Goal: Task Accomplishment & Management: Manage account settings

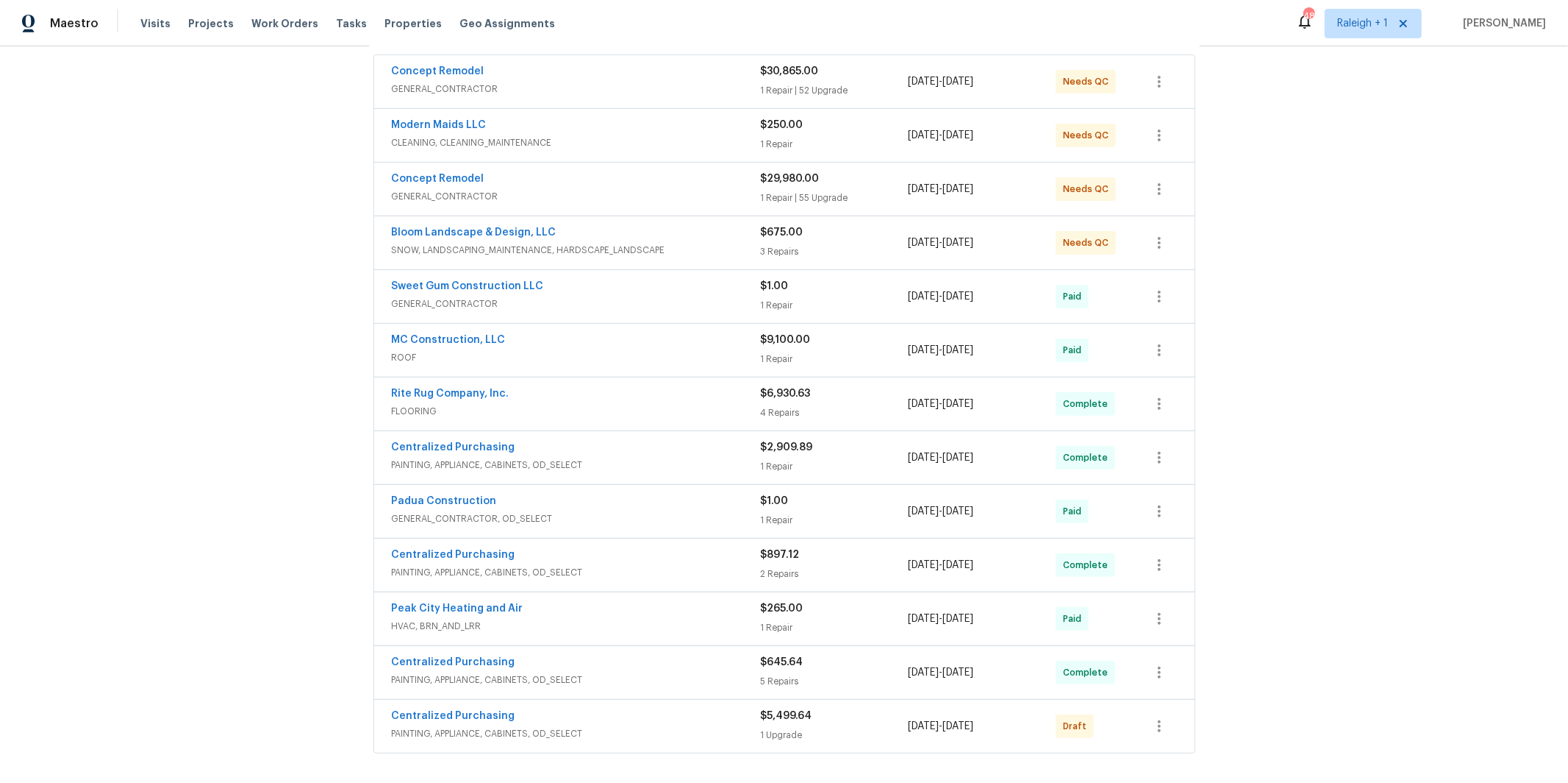
scroll to position [277, 0]
click at [539, 456] on span "PAINTING, APPLIANCE, CABINETS, OD_SELECT" at bounding box center [576, 462] width 369 height 15
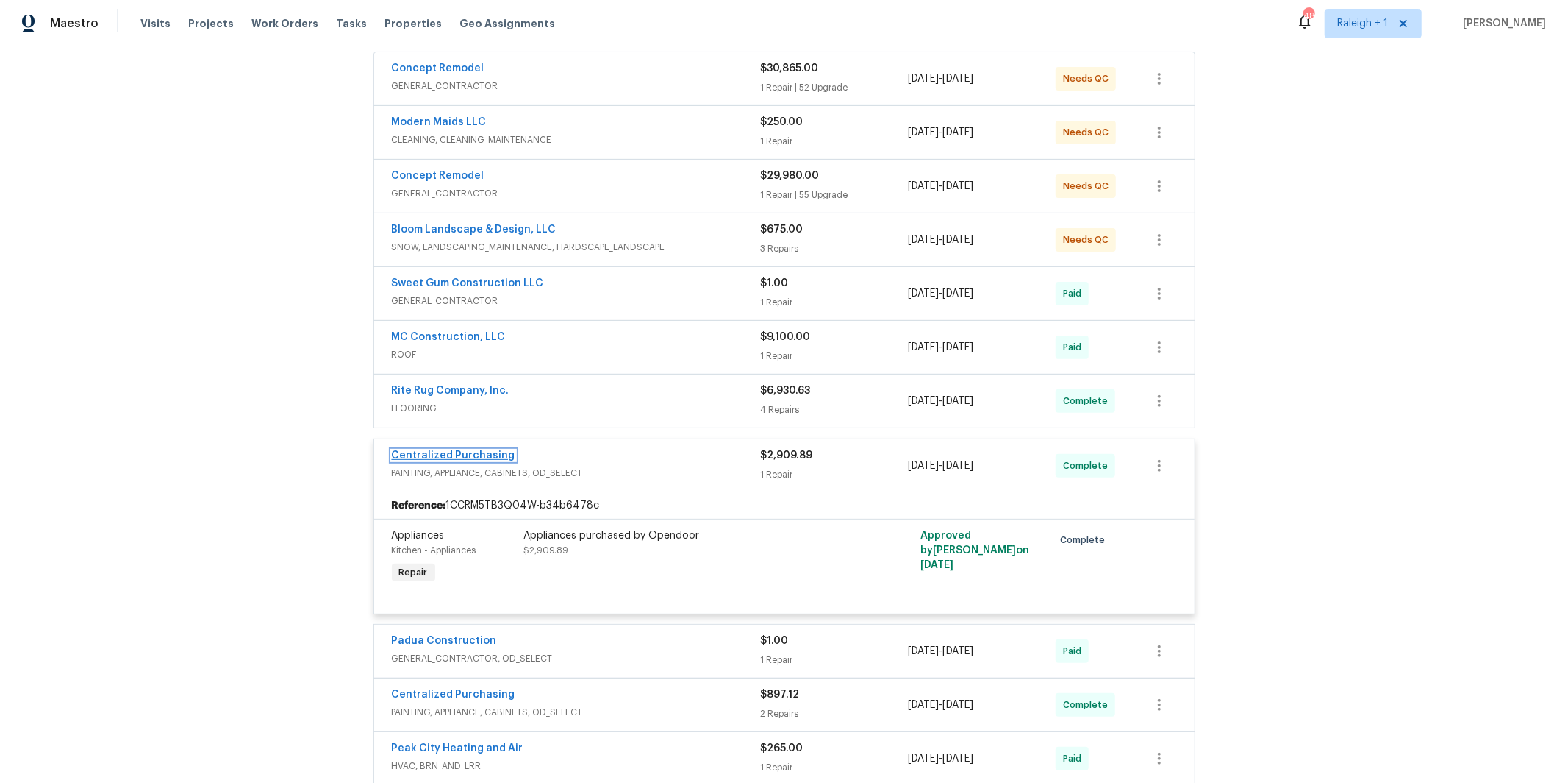
click at [472, 454] on link "Centralized Purchasing" at bounding box center [453, 454] width 123 height 10
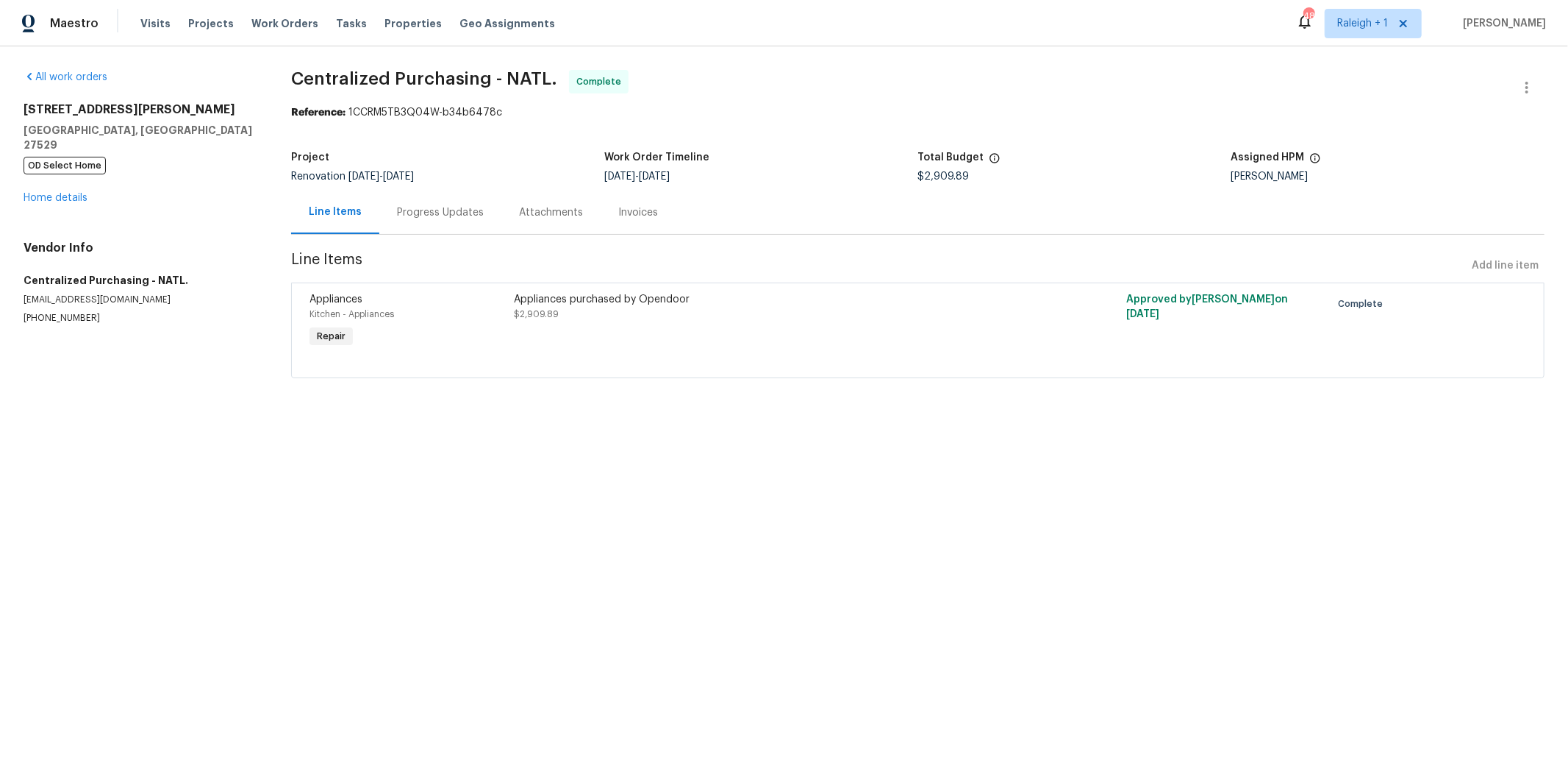
click at [470, 317] on div "Kitchen - Appliances" at bounding box center [407, 314] width 195 height 15
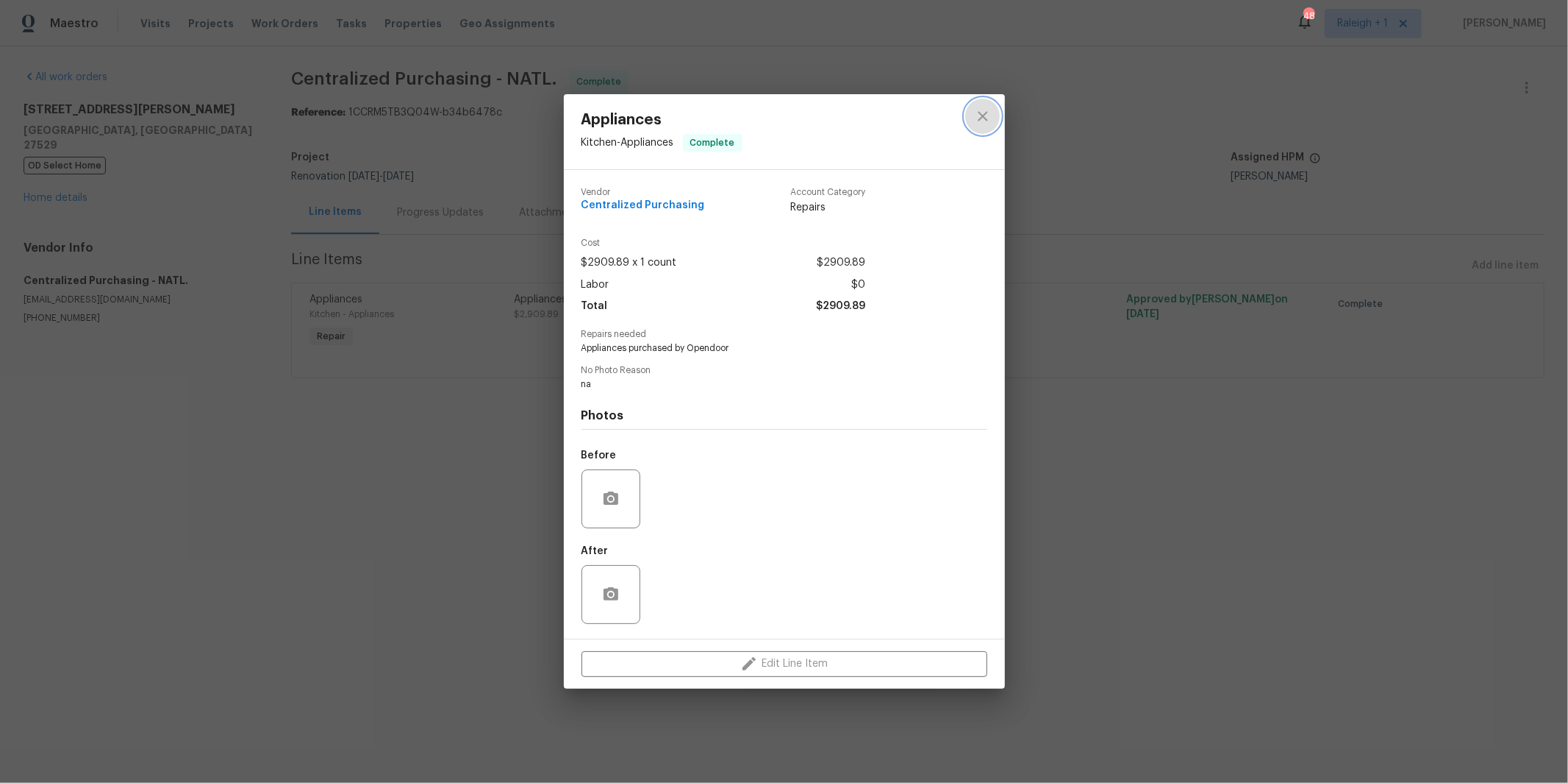
click at [984, 116] on icon "close" at bounding box center [982, 116] width 17 height 17
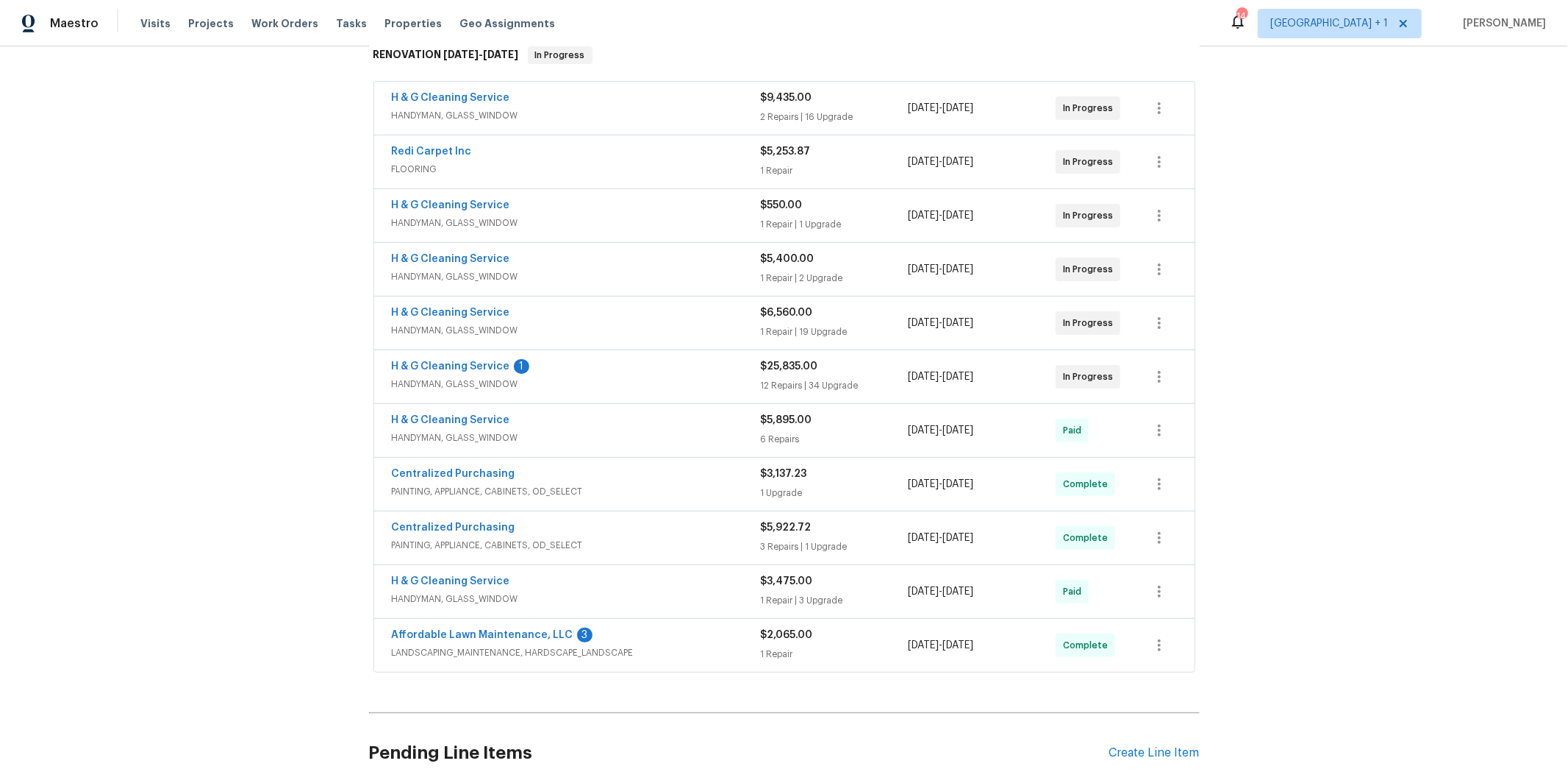
scroll to position [248, 0]
drag, startPoint x: 508, startPoint y: 554, endPoint x: 494, endPoint y: 552, distance: 14.1
click at [508, 554] on div "Centralized Purchasing PAINTING, APPLIANCE, CABINETS, OD_SELECT" at bounding box center [576, 537] width 369 height 36
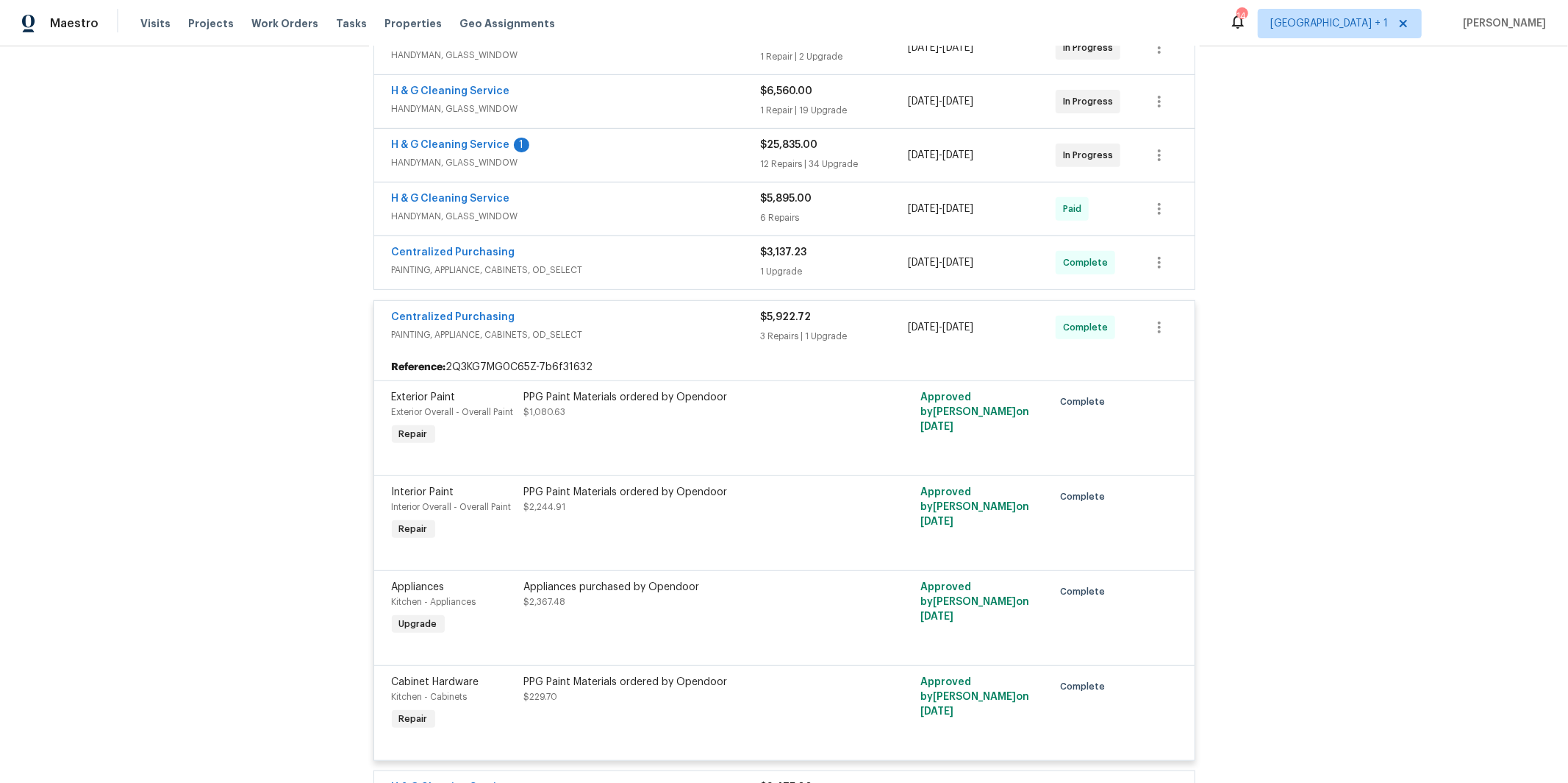
scroll to position [488, 0]
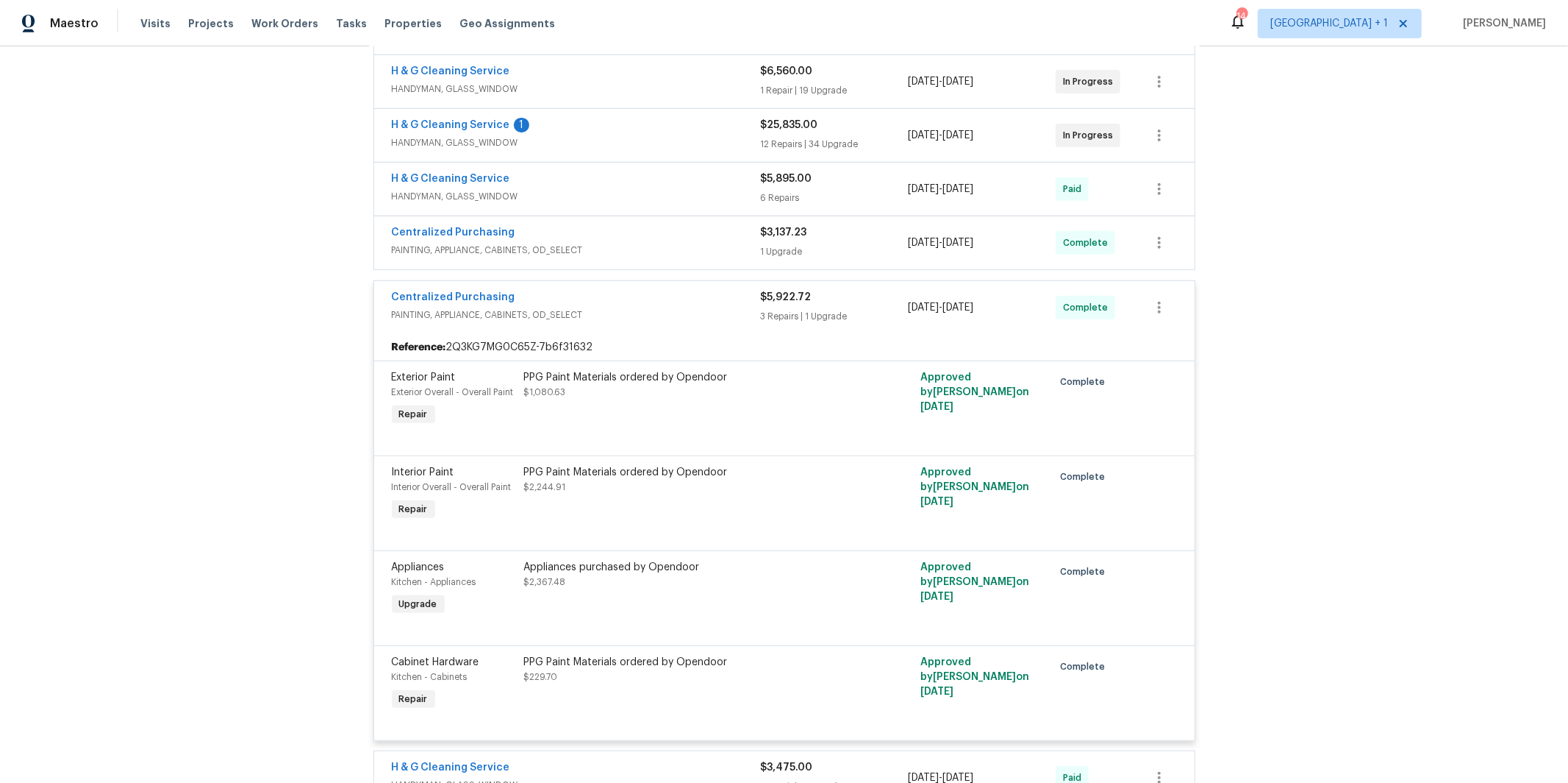
click at [503, 256] on span "PAINTING, APPLIANCE, CABINETS, OD_SELECT" at bounding box center [576, 250] width 369 height 15
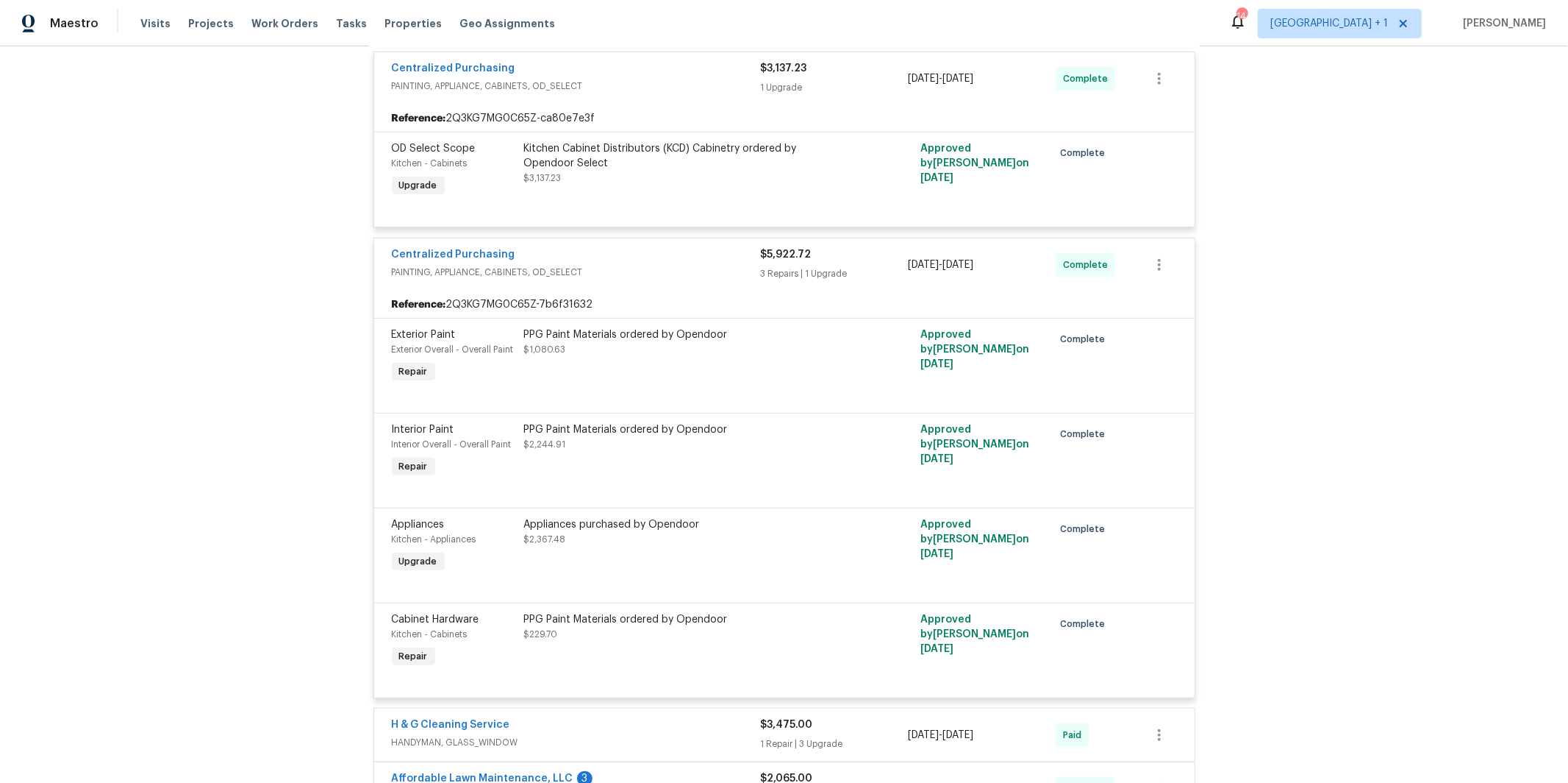
scroll to position [684, 0]
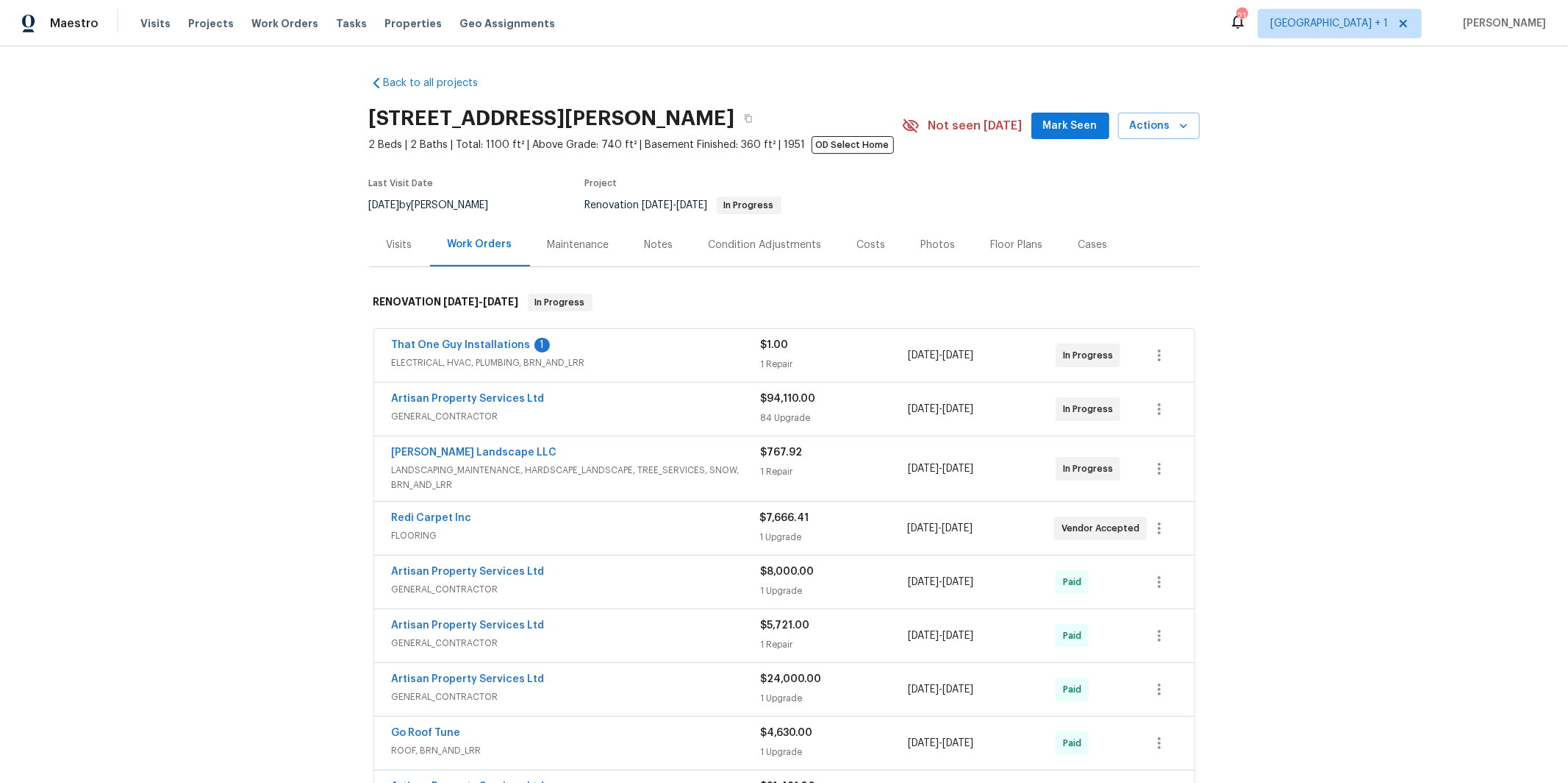
click at [506, 357] on span "ELECTRICAL, HVAC, PLUMBING, BRN_AND_LRR" at bounding box center [576, 362] width 369 height 15
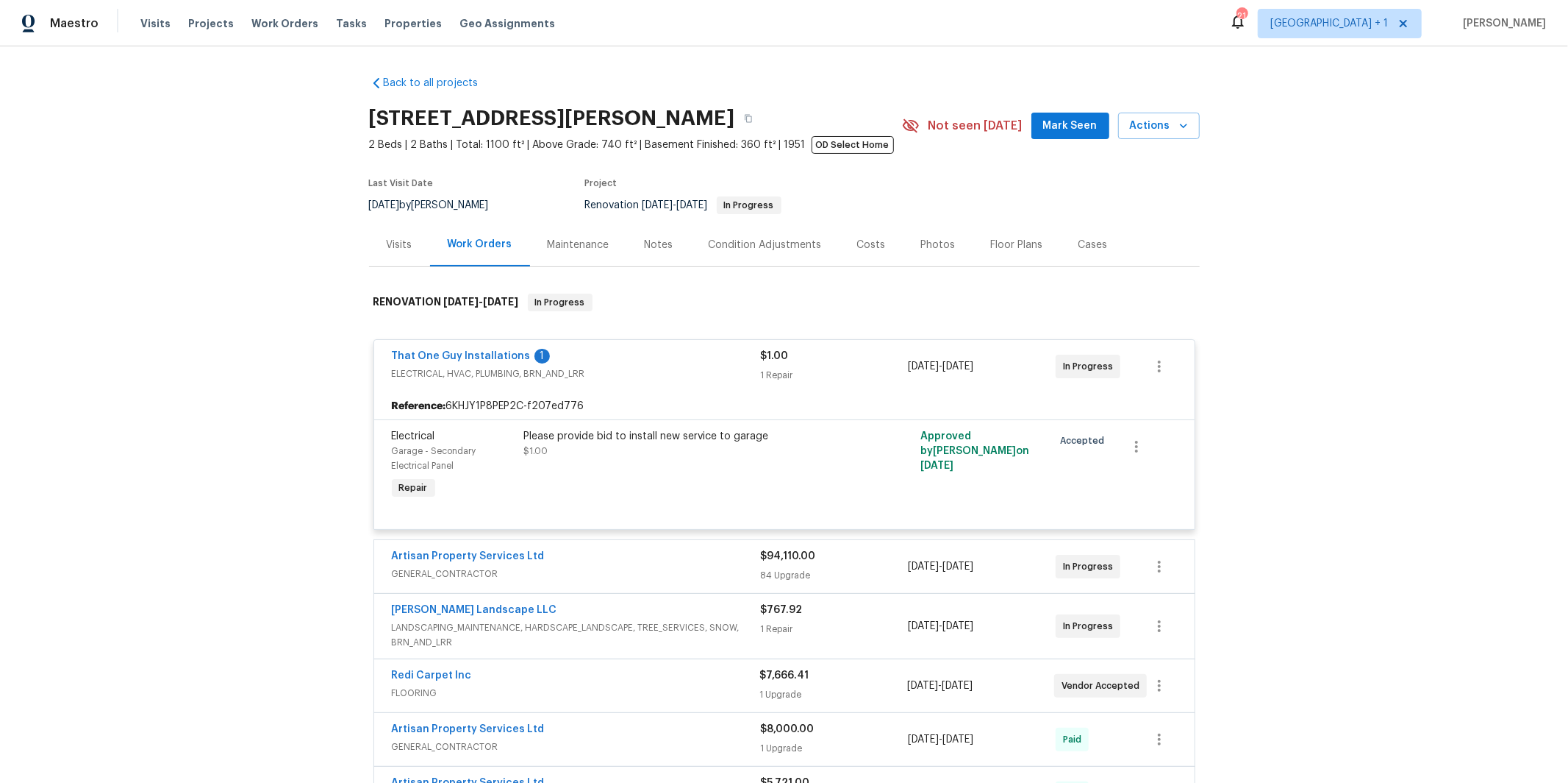
click at [472, 350] on span "That One Guy Installations" at bounding box center [462, 356] width 139 height 15
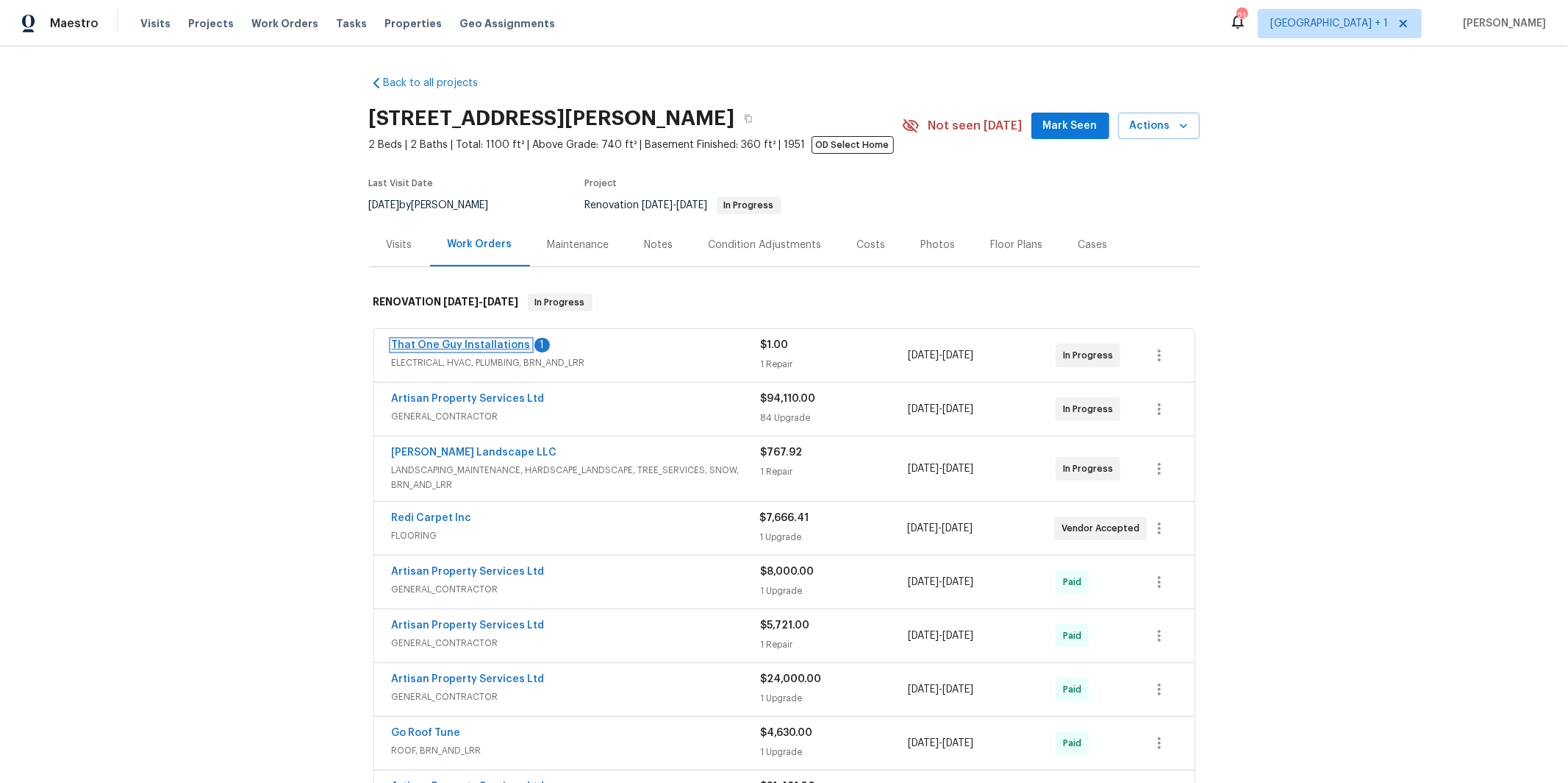
click at [439, 343] on link "That One Guy Installations" at bounding box center [462, 344] width 139 height 10
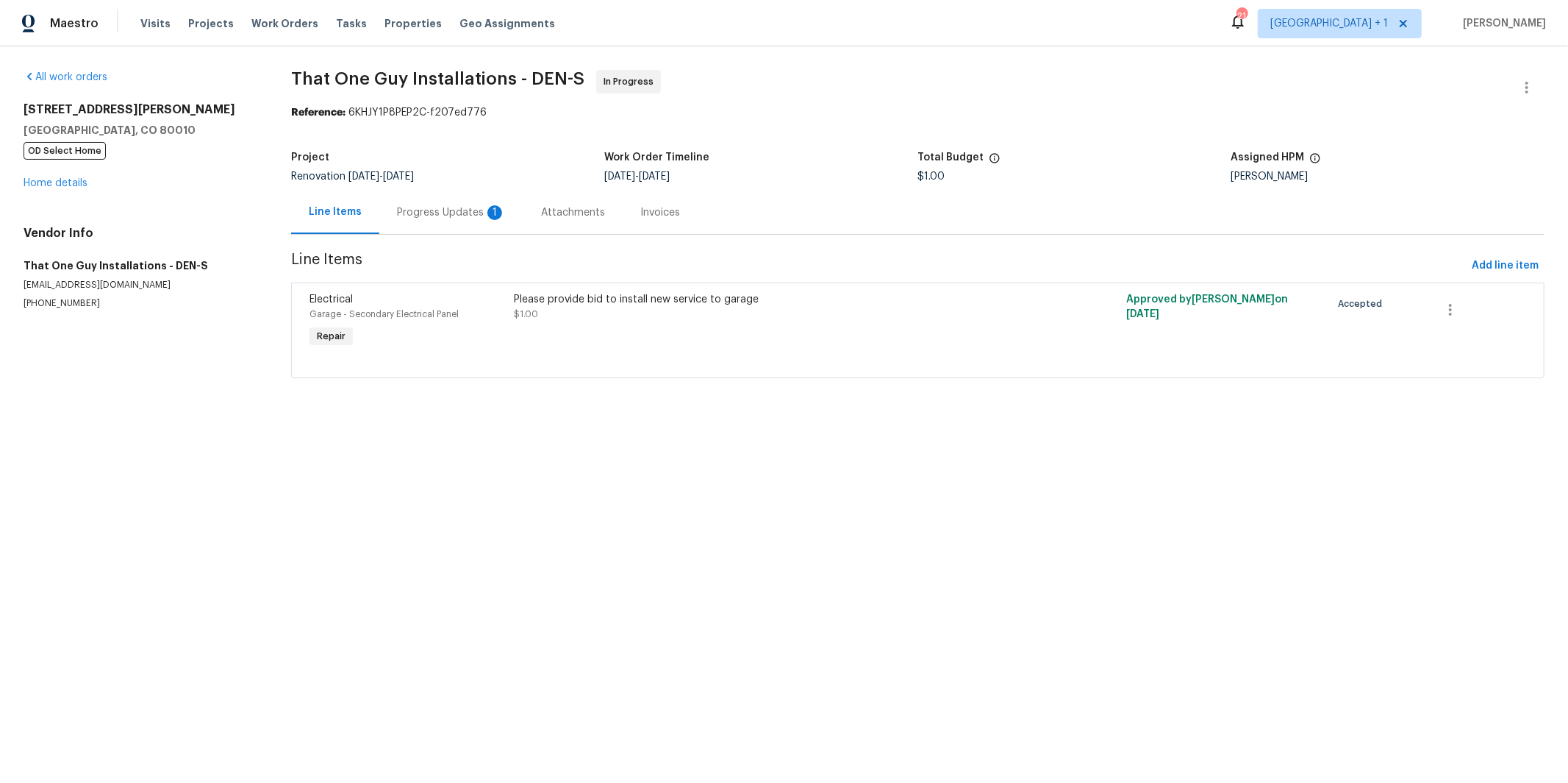
click at [438, 218] on div "Progress Updates 1" at bounding box center [451, 213] width 109 height 15
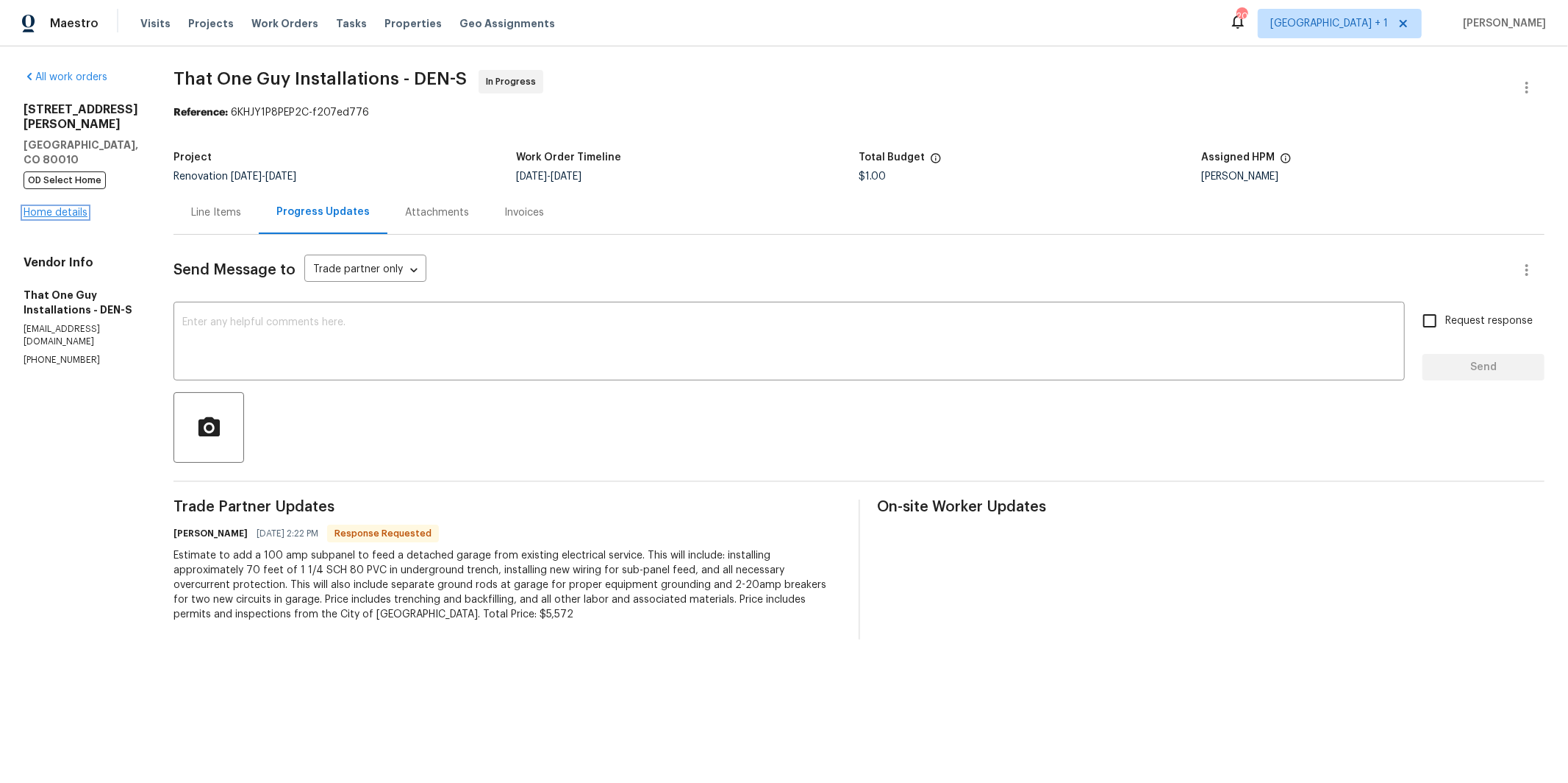
click at [64, 207] on link "Home details" at bounding box center [56, 212] width 64 height 10
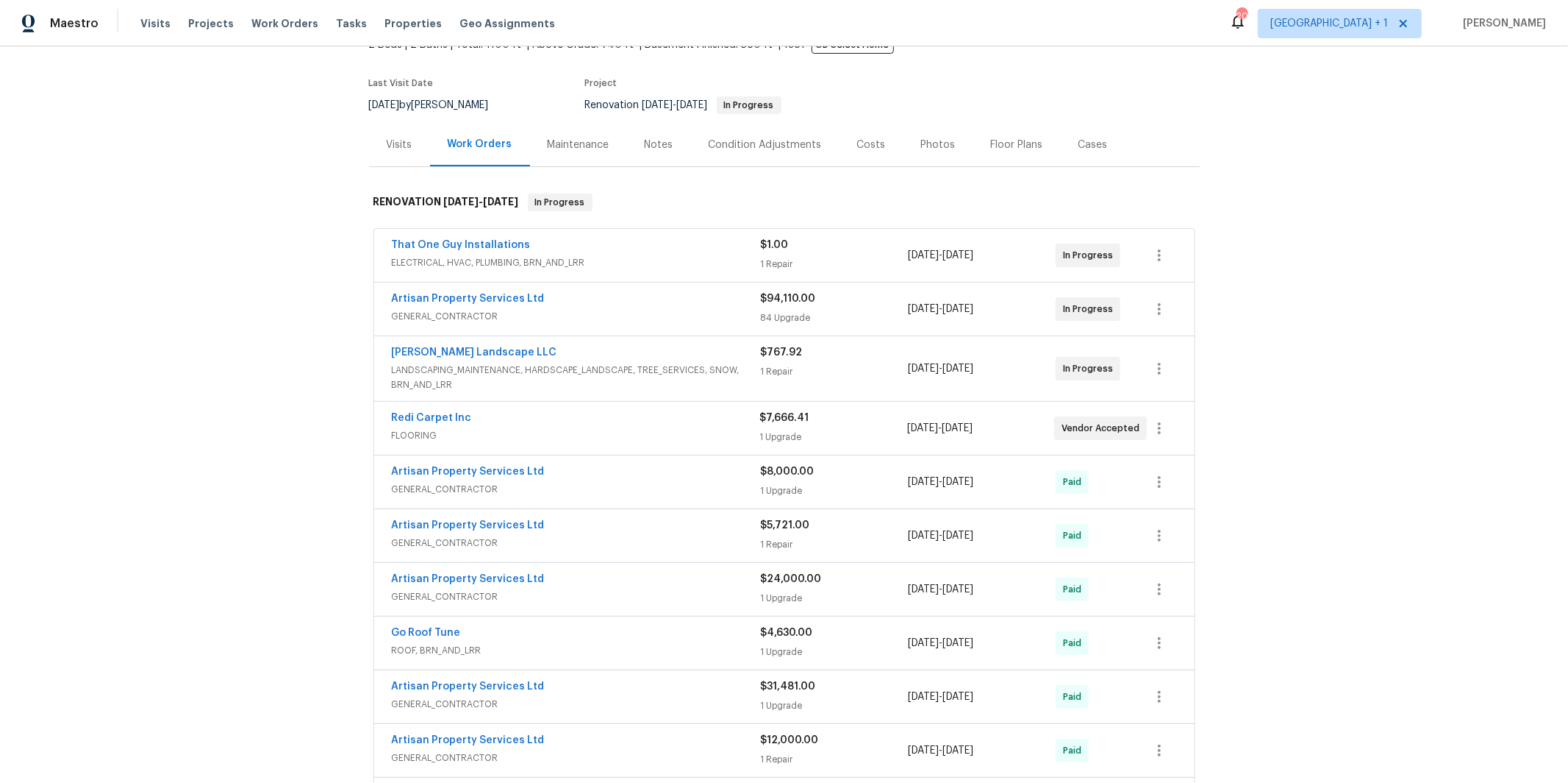
scroll to position [136, 0]
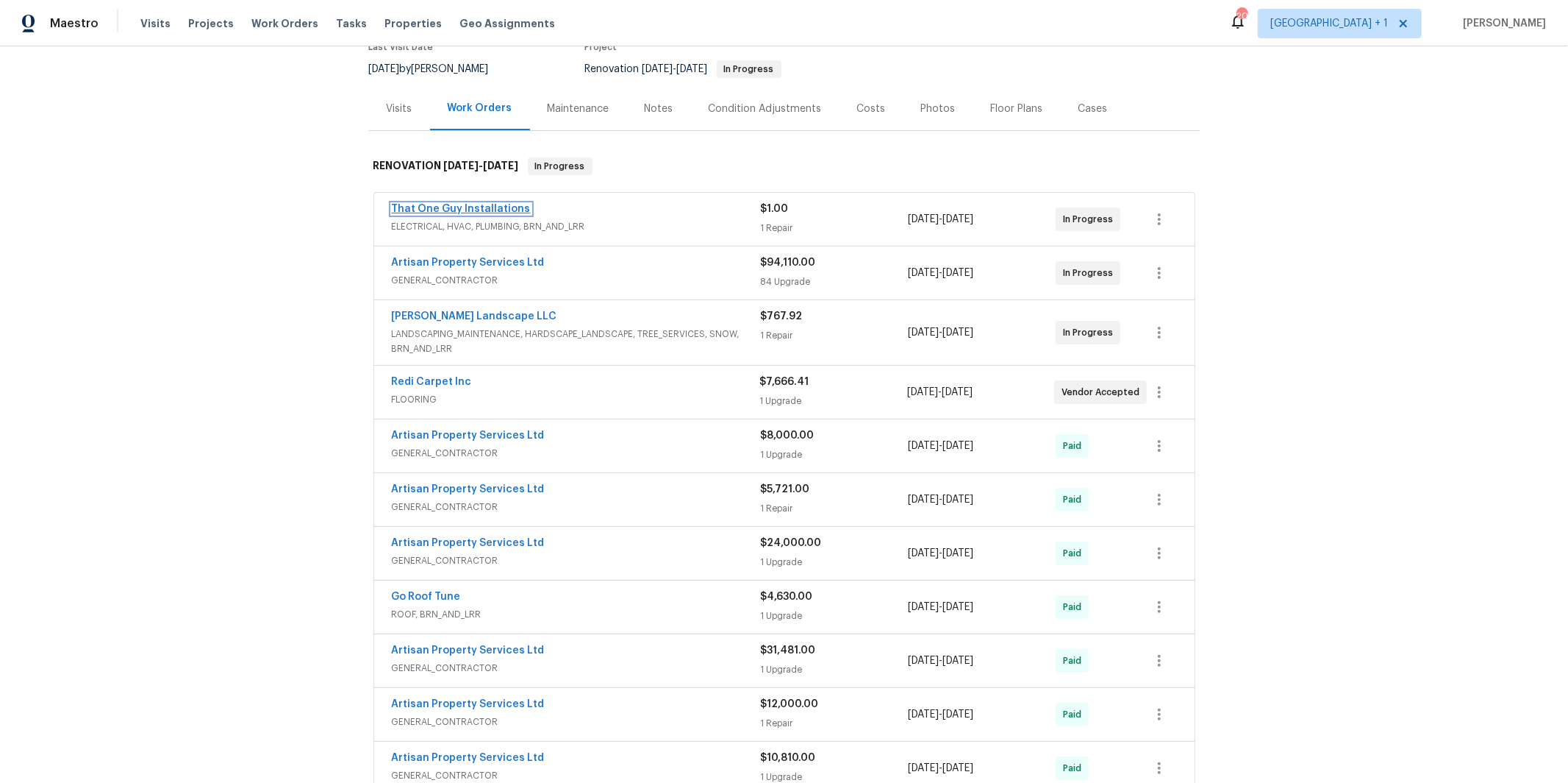
click at [497, 213] on link "That One Guy Installations" at bounding box center [462, 208] width 139 height 10
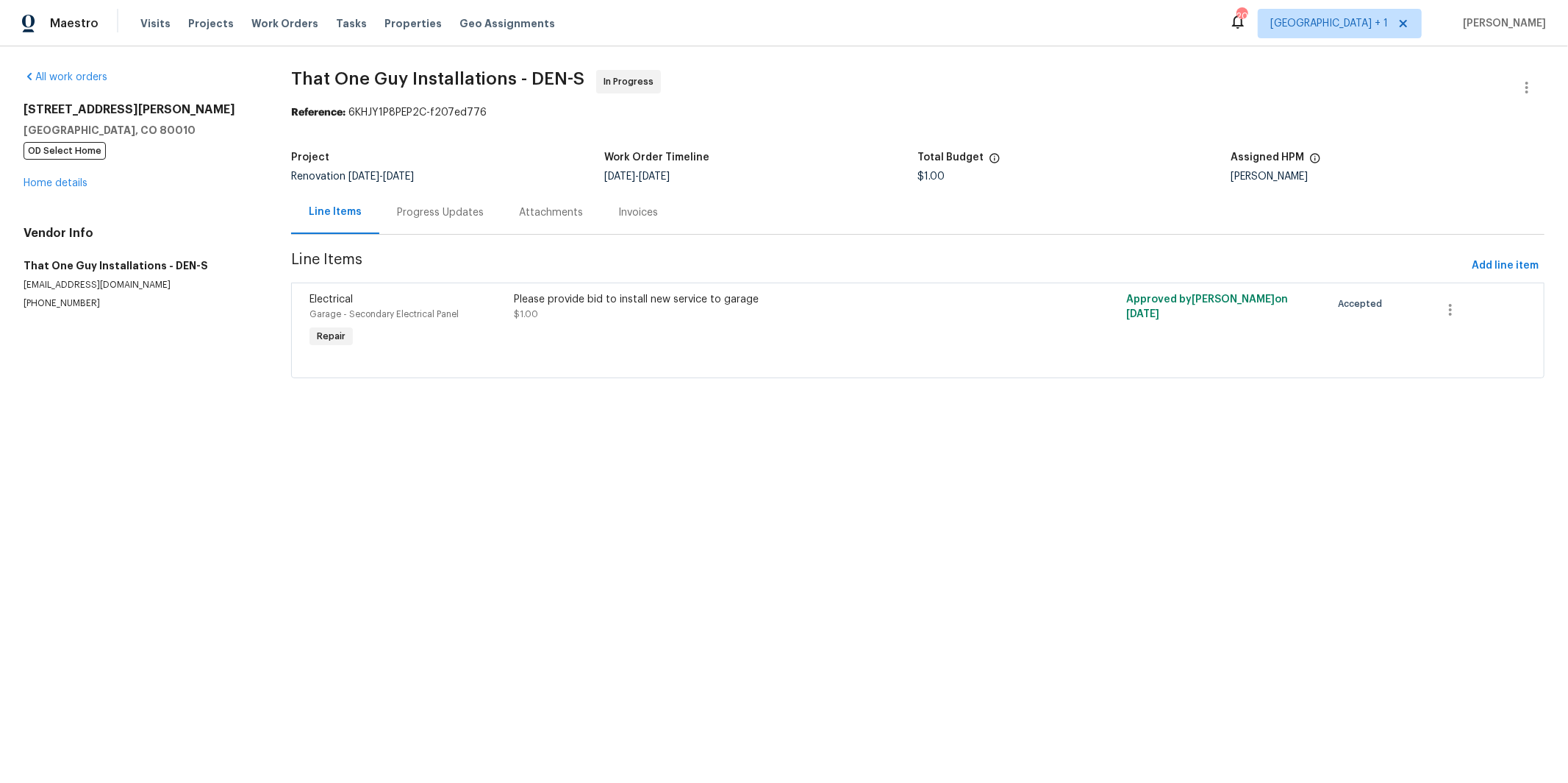
click at [441, 209] on div "Progress Updates" at bounding box center [440, 213] width 87 height 15
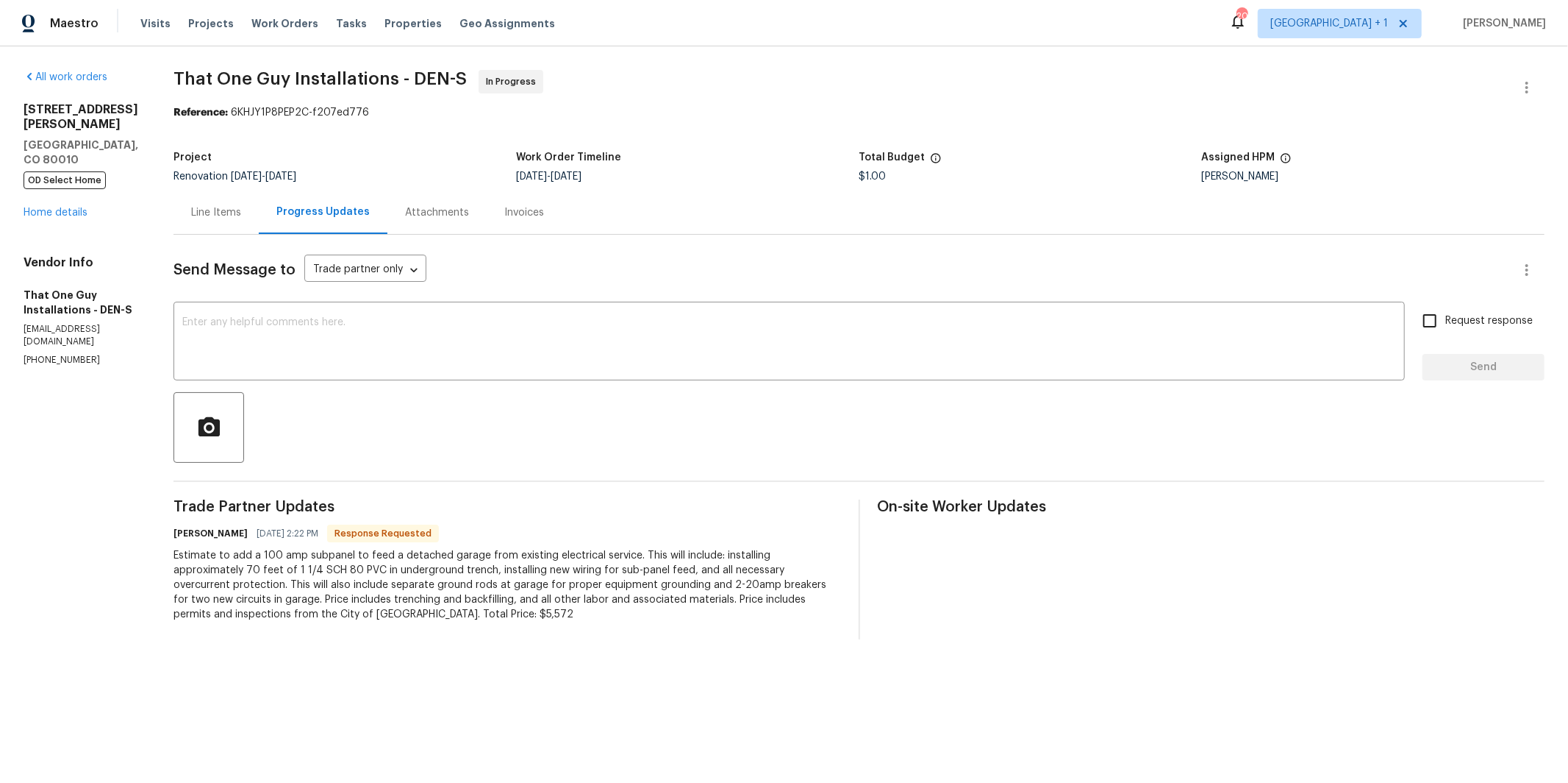
click at [408, 624] on div "Trade Partner Updates Matt Bailey 09/29/2025 2:22 PM Response Requested Estimat…" at bounding box center [507, 569] width 668 height 140
